Goal: Download file/media

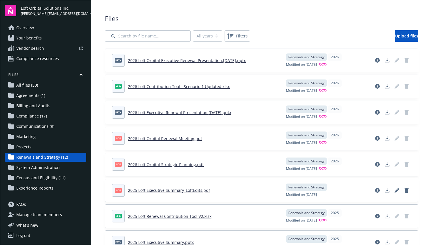
click at [183, 60] on link "2026 Loft Orbital Executive Renewal Presentation.[DATE].pptx" at bounding box center [187, 60] width 118 height 5
